Goal: Information Seeking & Learning: Learn about a topic

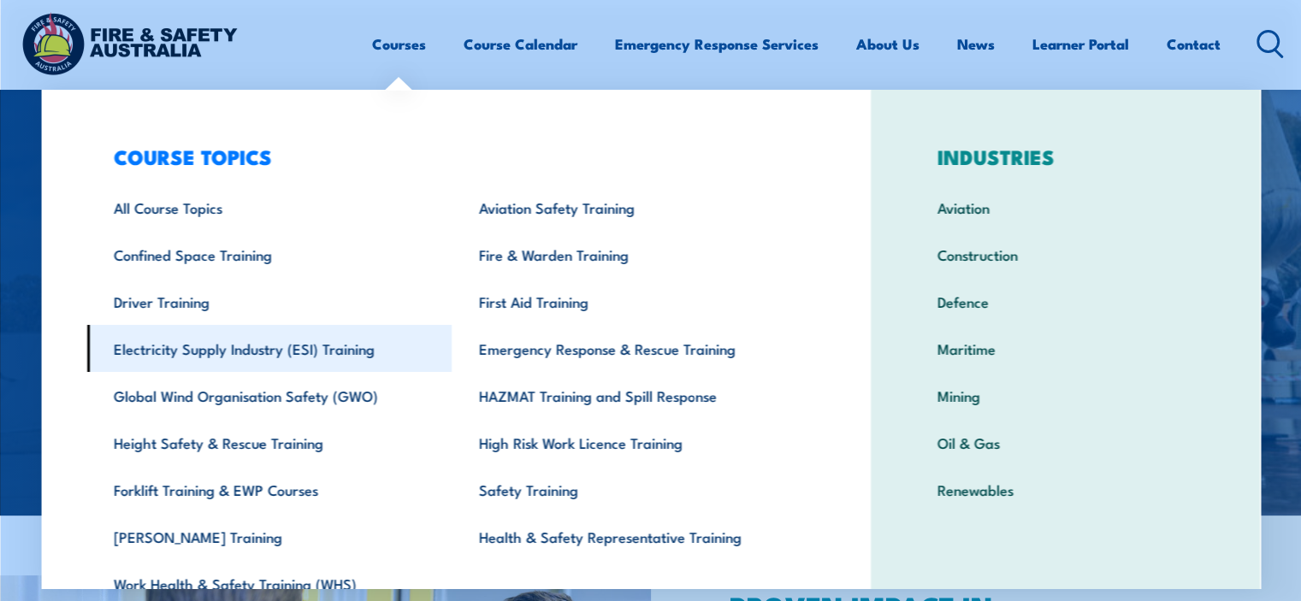
scroll to position [82, 0]
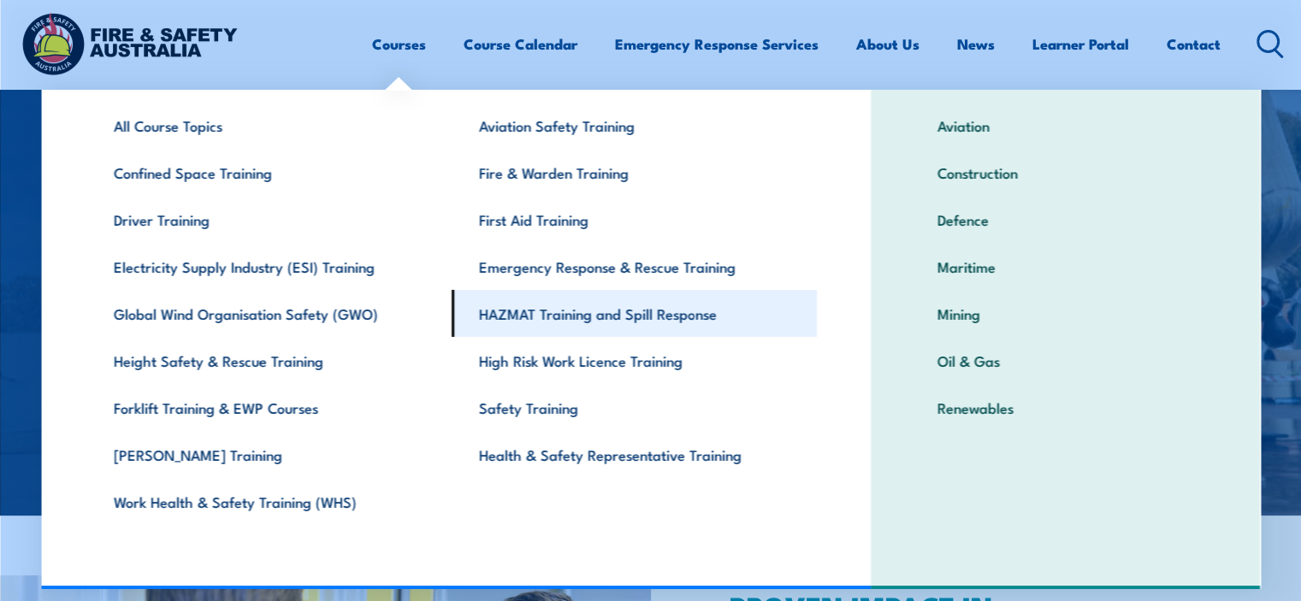
click at [509, 316] on link "HAZMAT Training and Spill Response" at bounding box center [633, 313] width 365 height 47
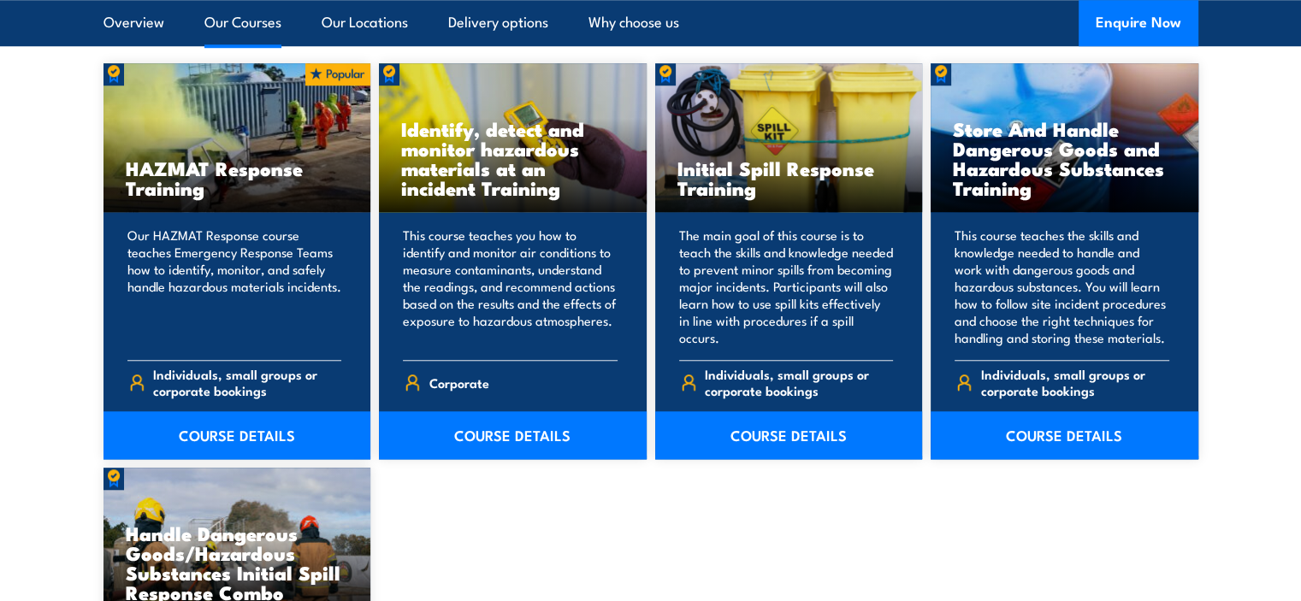
scroll to position [1368, 0]
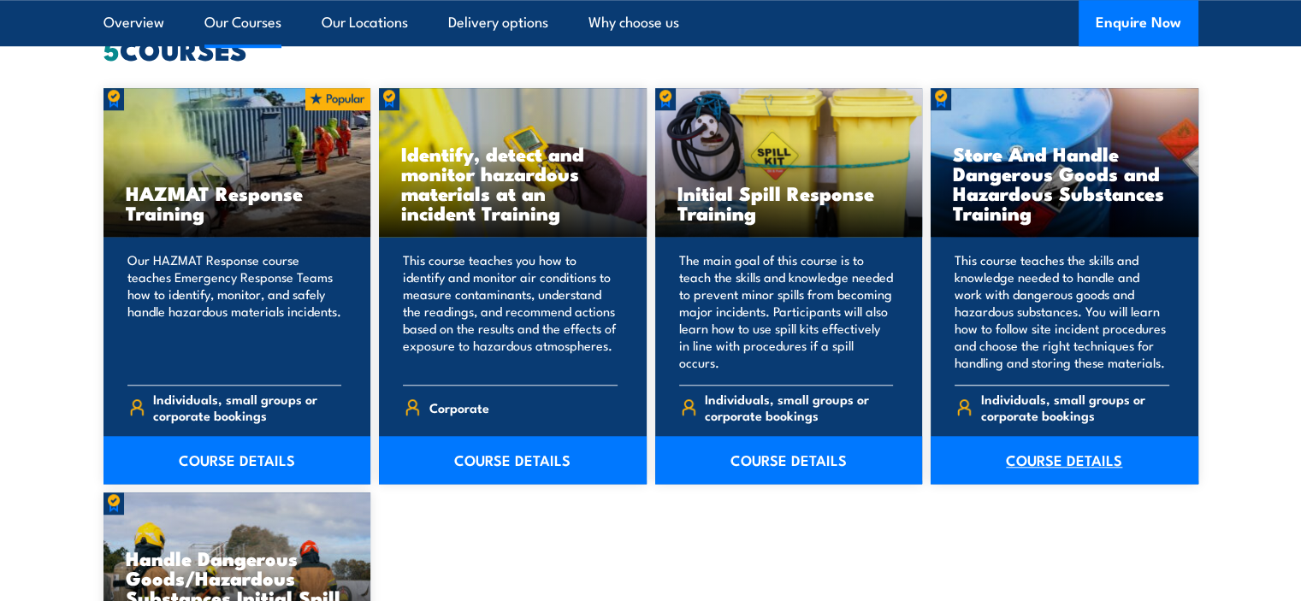
click at [1059, 456] on link "COURSE DETAILS" at bounding box center [1064, 460] width 268 height 48
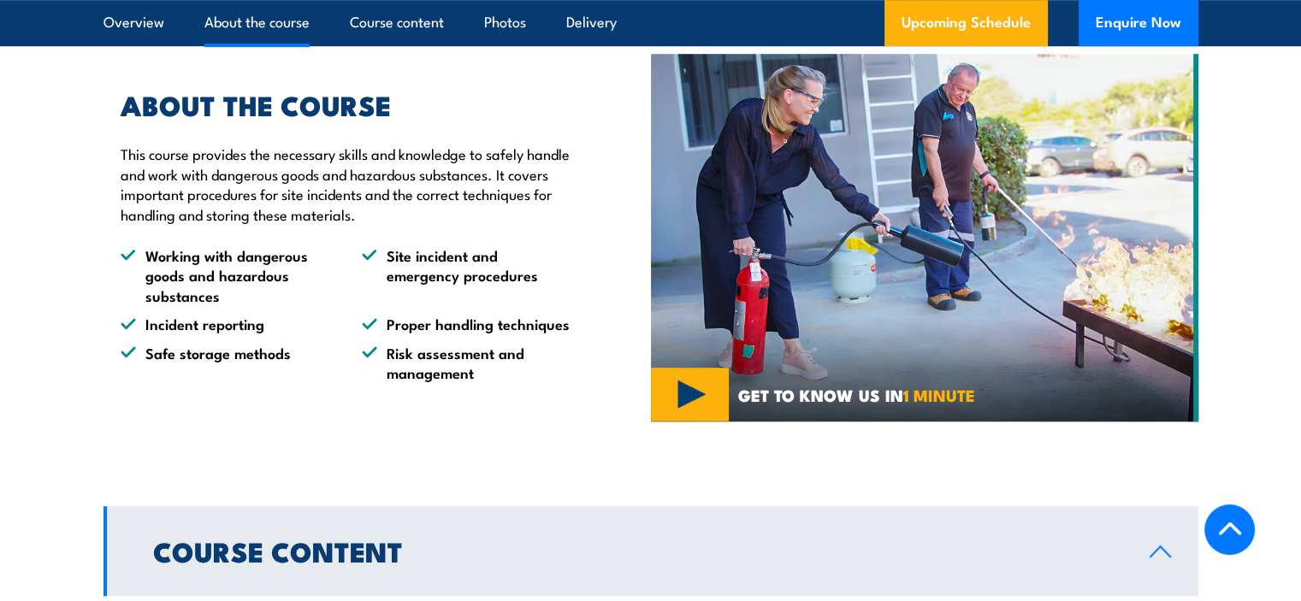
scroll to position [941, 0]
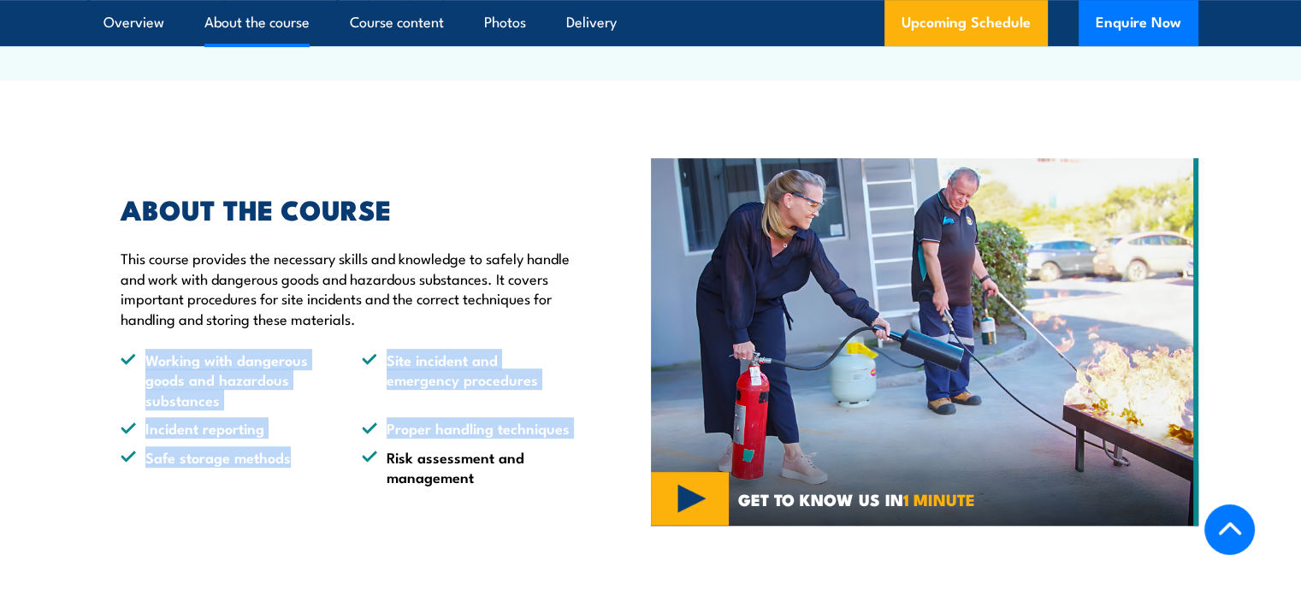
drag, startPoint x: 140, startPoint y: 397, endPoint x: 293, endPoint y: 502, distance: 185.7
click at [293, 487] on ul "Working with dangerous goods and hazardous substances Site incident and emergen…" at bounding box center [346, 418] width 451 height 137
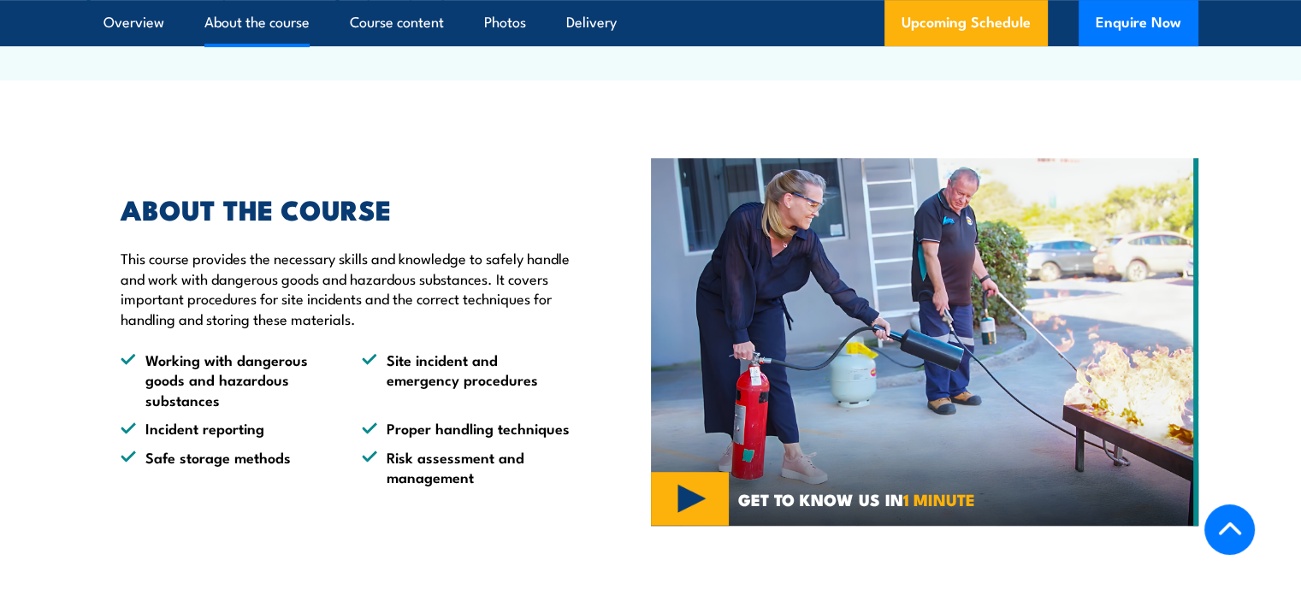
drag, startPoint x: 424, startPoint y: 495, endPoint x: 428, endPoint y: 509, distance: 14.3
click at [424, 487] on li "Risk assessment and management" at bounding box center [467, 467] width 210 height 40
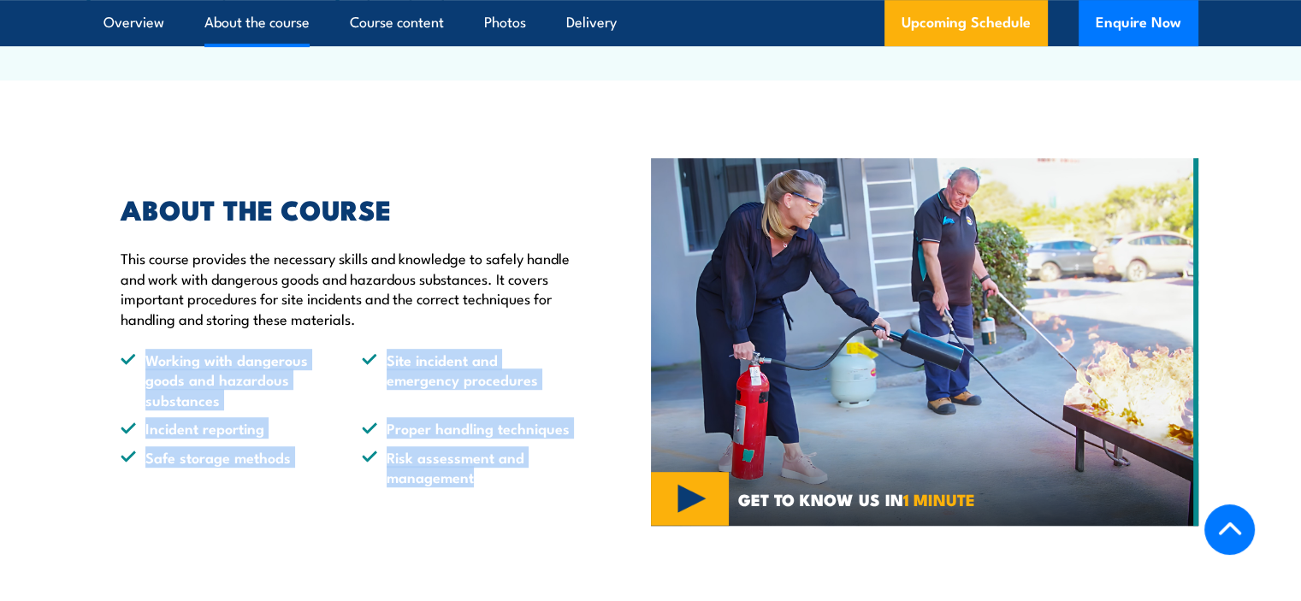
drag, startPoint x: 472, startPoint y: 522, endPoint x: 147, endPoint y: 395, distance: 349.0
click at [147, 395] on ul "Working with dangerous goods and hazardous substances Site incident and emergen…" at bounding box center [346, 418] width 451 height 137
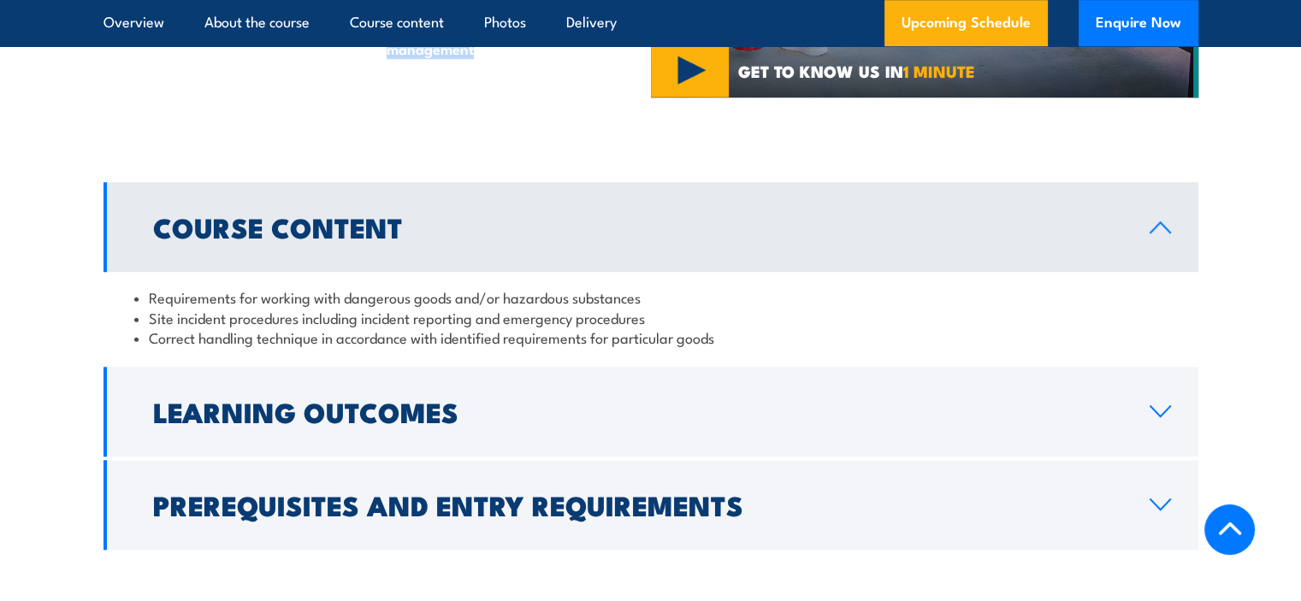
scroll to position [1454, 0]
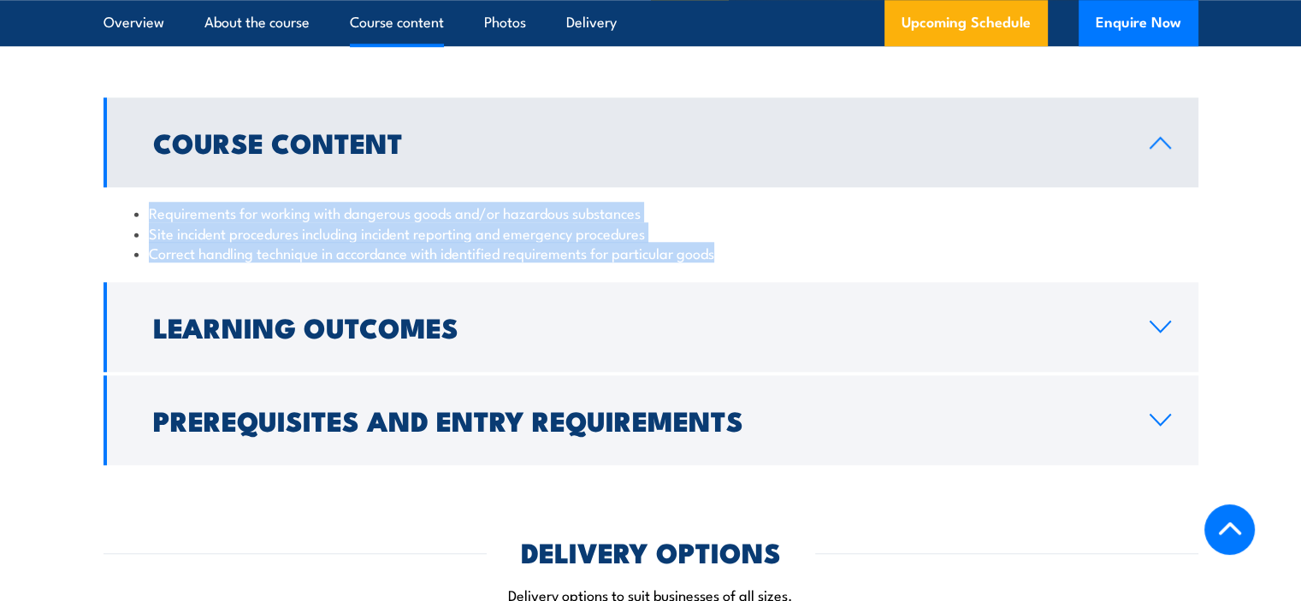
drag, startPoint x: 150, startPoint y: 252, endPoint x: 729, endPoint y: 301, distance: 580.1
click at [729, 263] on ul "Requirements for working with dangerous goods and/or hazardous substances Site …" at bounding box center [650, 233] width 1033 height 60
click at [729, 263] on li "Correct handling technique in accordance with identified requirements for parti…" at bounding box center [650, 253] width 1033 height 20
drag, startPoint x: 498, startPoint y: 297, endPoint x: 140, endPoint y: 257, distance: 359.7
click at [140, 257] on ul "Requirements for working with dangerous goods and/or hazardous substances Site …" at bounding box center [650, 233] width 1033 height 60
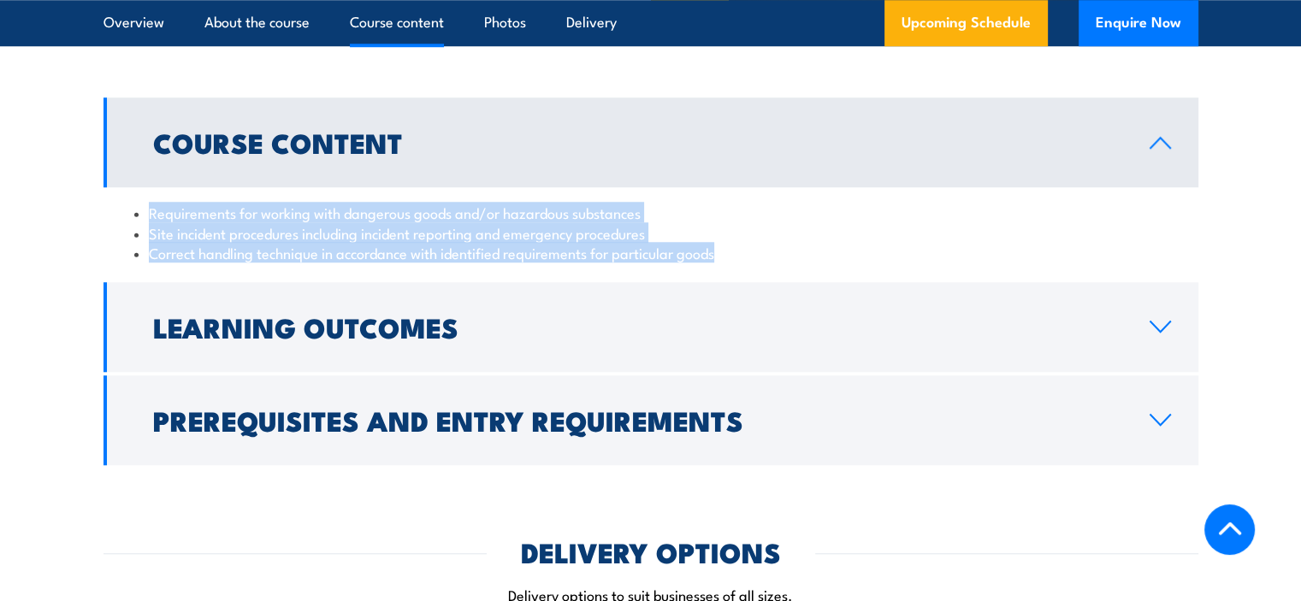
click at [145, 222] on li "Requirements for working with dangerous goods and/or hazardous substances" at bounding box center [650, 213] width 1033 height 20
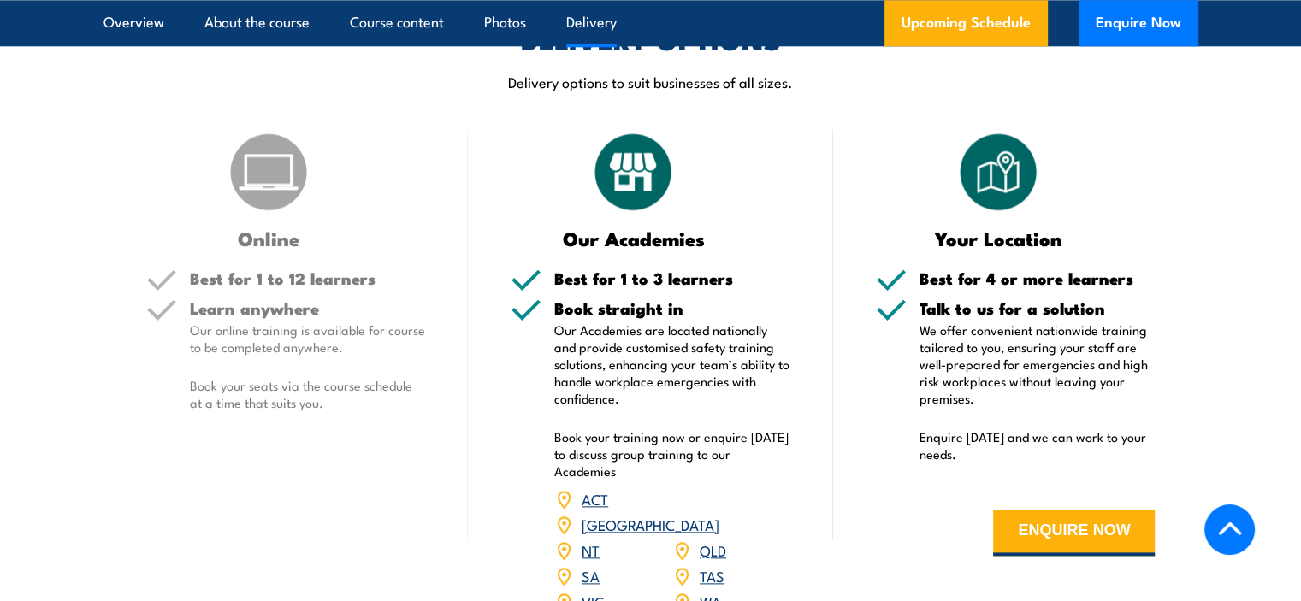
scroll to position [2052, 0]
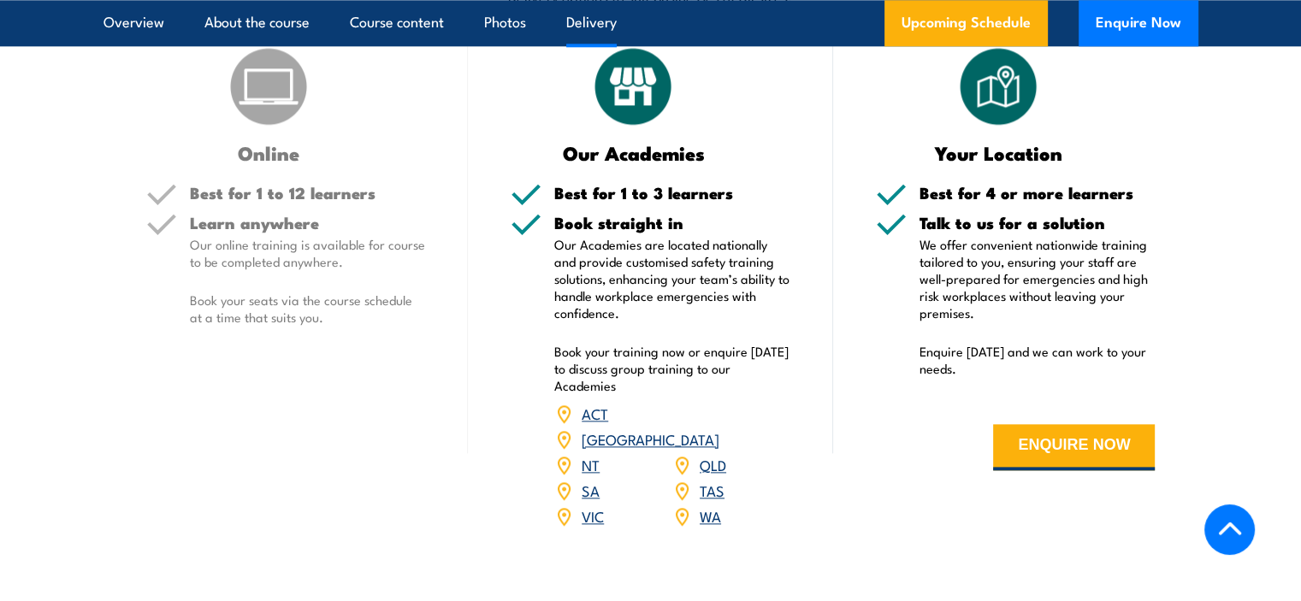
click at [592, 526] on link "VIC" at bounding box center [592, 515] width 22 height 21
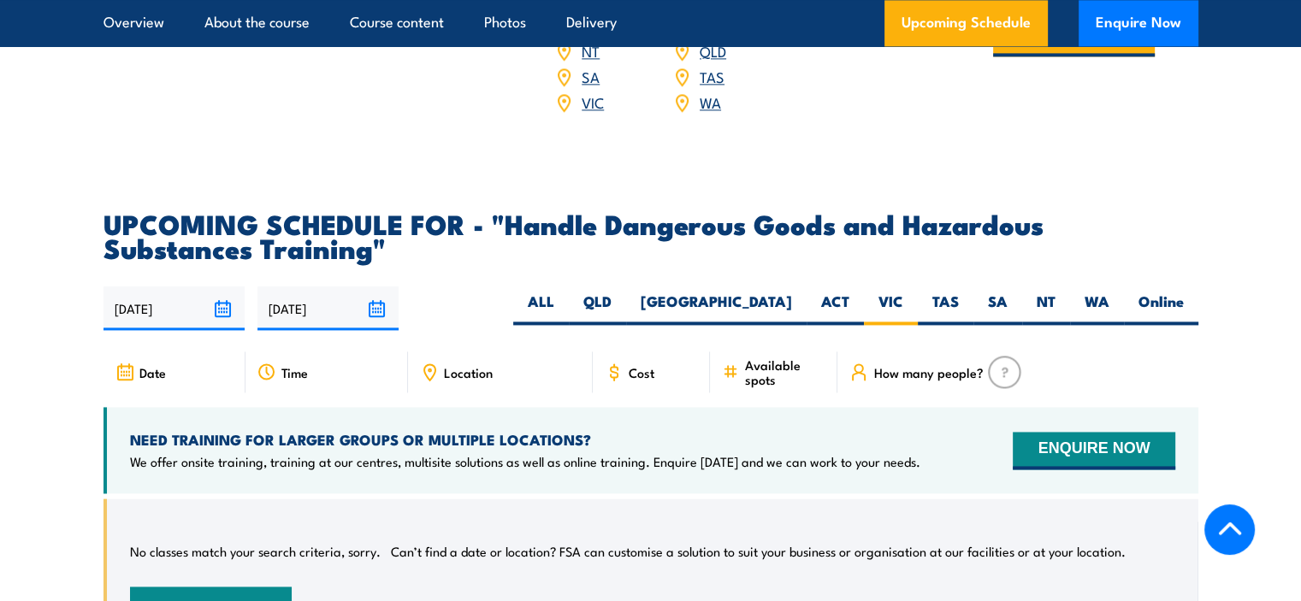
scroll to position [2521, 0]
